Goal: Entertainment & Leisure: Consume media (video, audio)

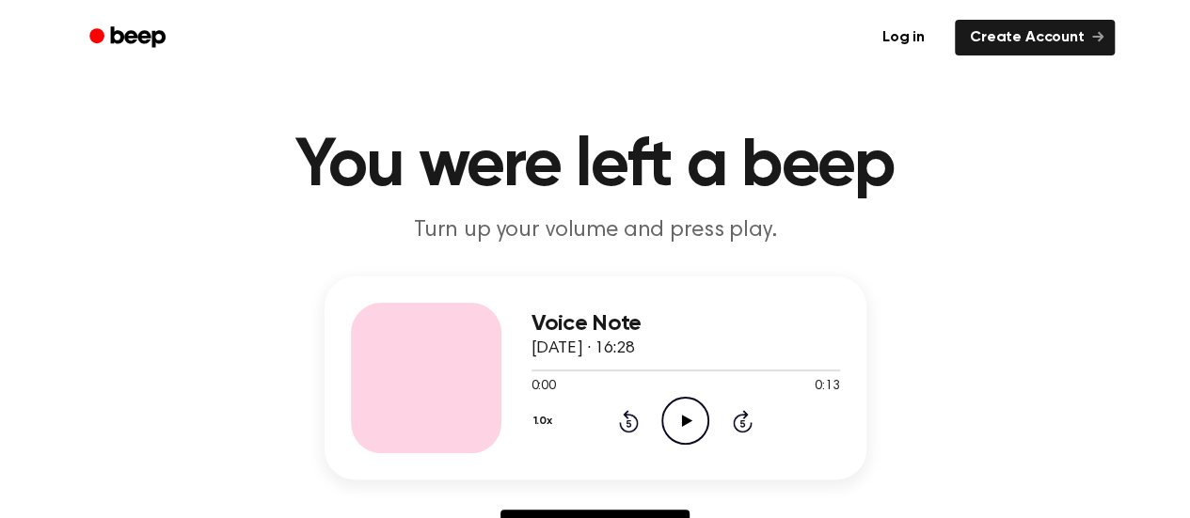
scroll to position [55, 0]
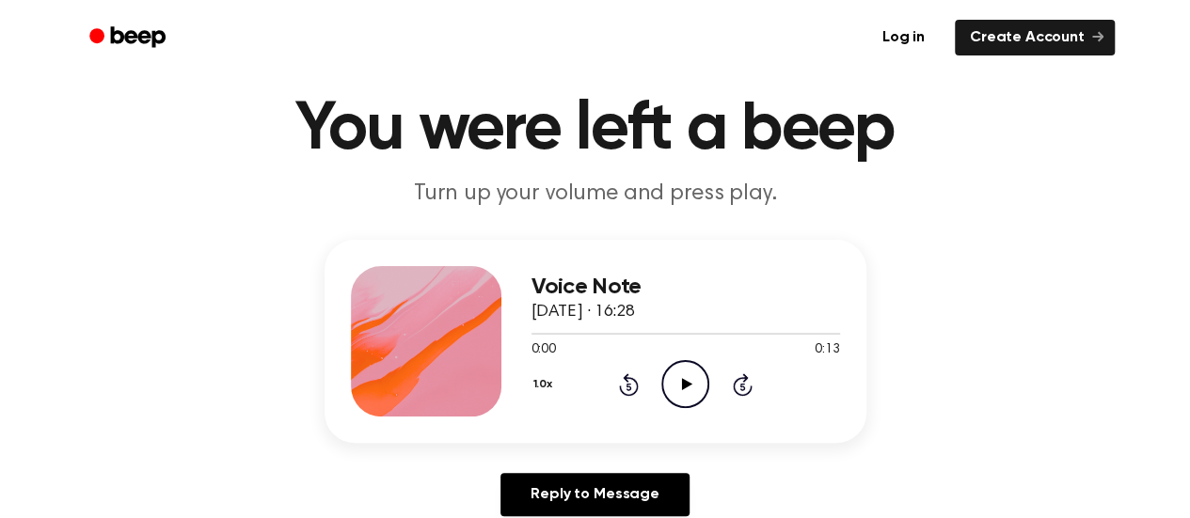
click at [685, 372] on icon "Play Audio" at bounding box center [685, 384] width 48 height 48
click at [675, 371] on icon "Pause Audio" at bounding box center [685, 384] width 48 height 48
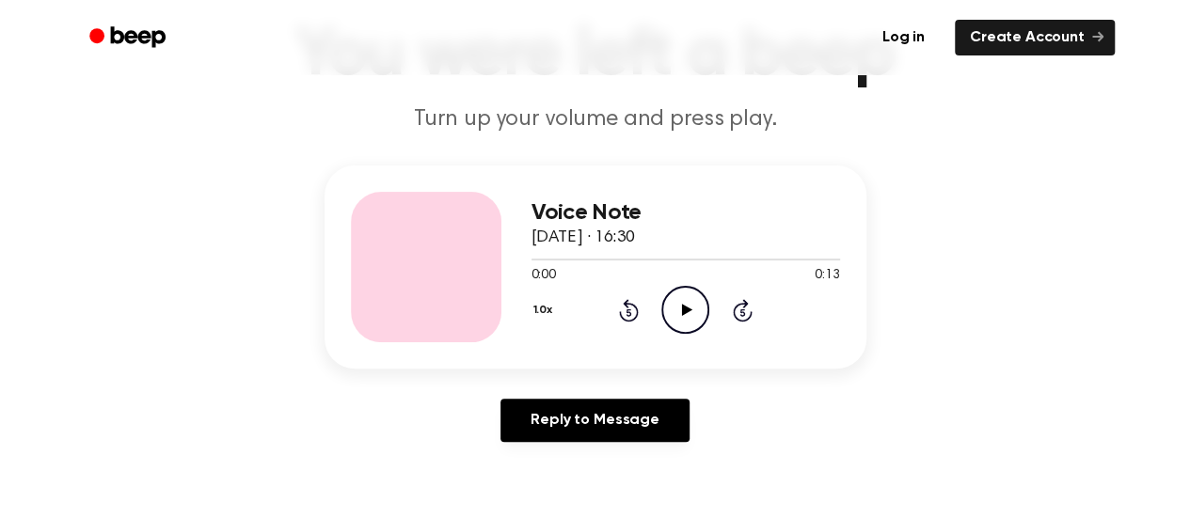
scroll to position [132, 0]
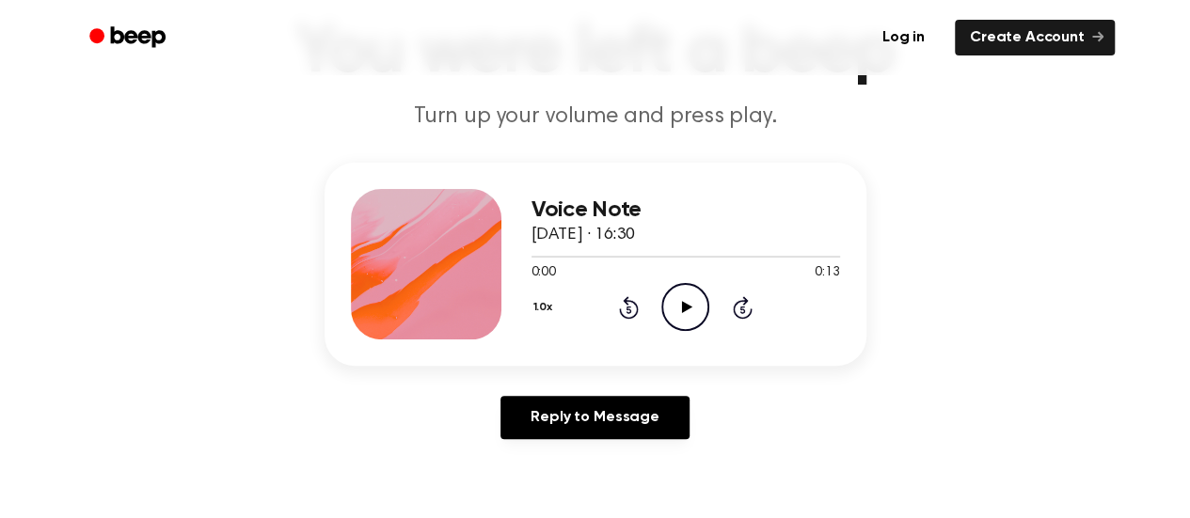
click at [704, 306] on icon "Play Audio" at bounding box center [685, 307] width 48 height 48
click at [683, 298] on icon "Pause Audio" at bounding box center [685, 307] width 48 height 48
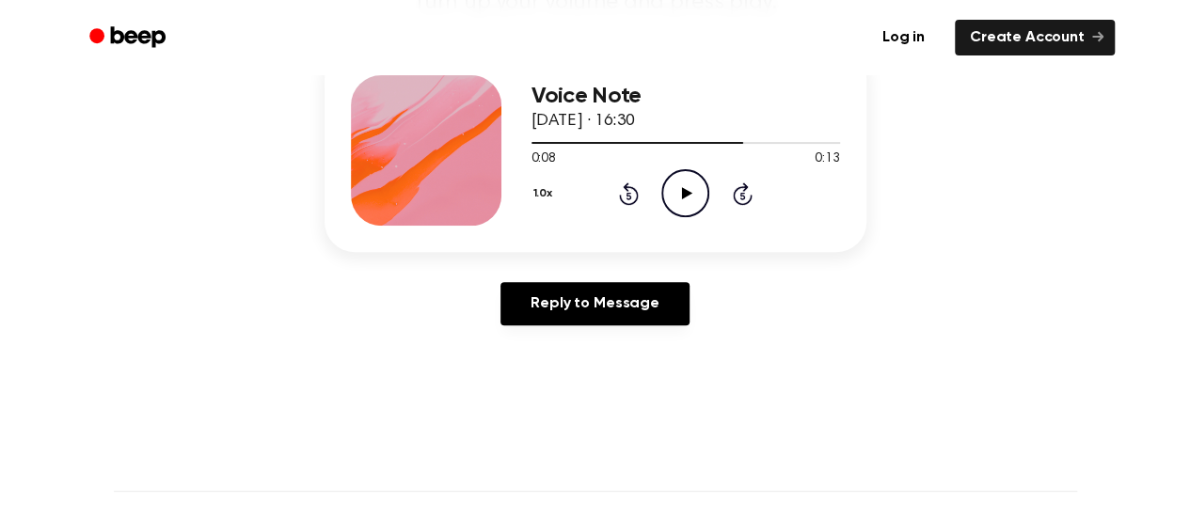
scroll to position [0, 0]
